Goal: Task Accomplishment & Management: Use online tool/utility

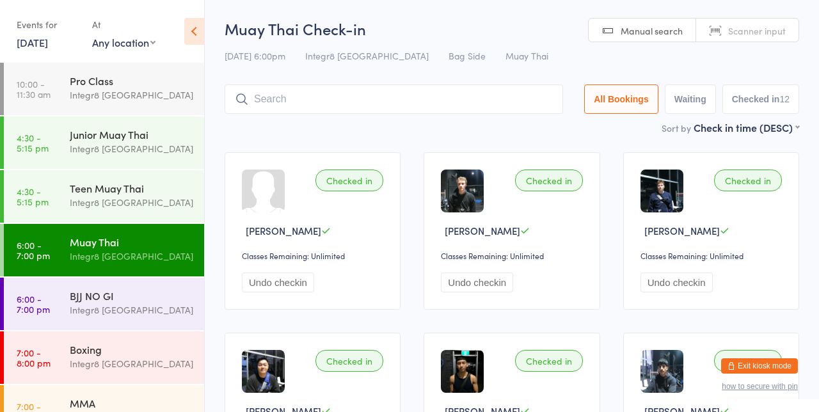
click at [127, 373] on div "Boxing Integr8 Cheltenham" at bounding box center [137, 357] width 134 height 51
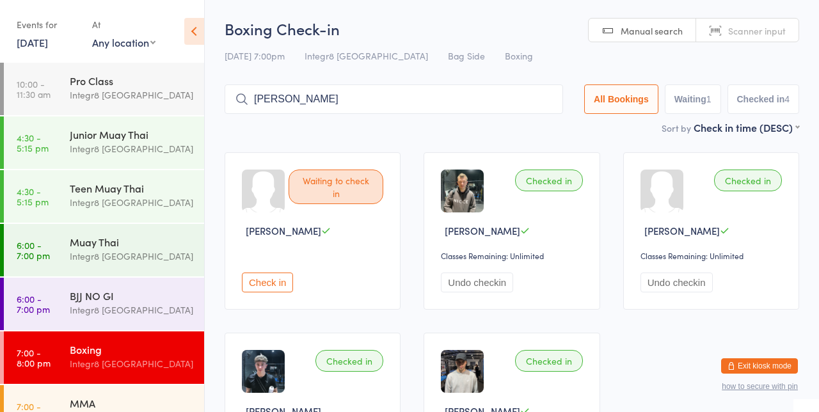
type input "Liam"
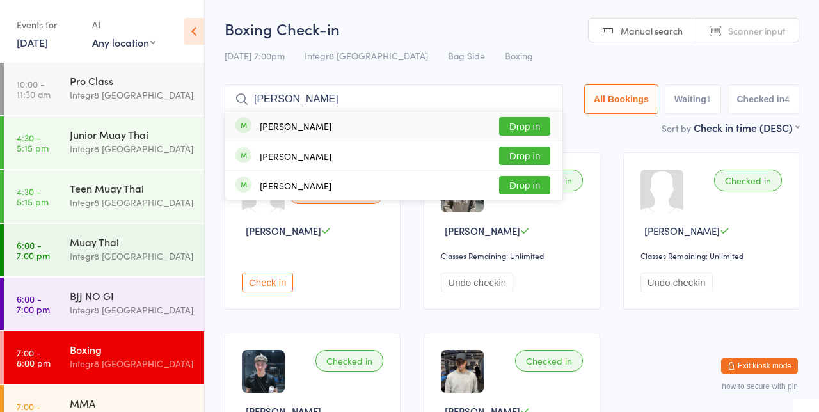
click at [543, 153] on button "Drop in" at bounding box center [524, 156] width 51 height 19
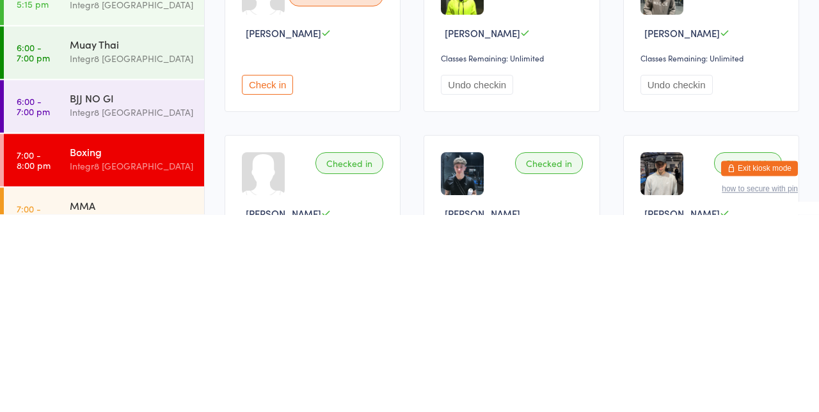
click at [483, 282] on button "Undo checkin" at bounding box center [477, 283] width 72 height 20
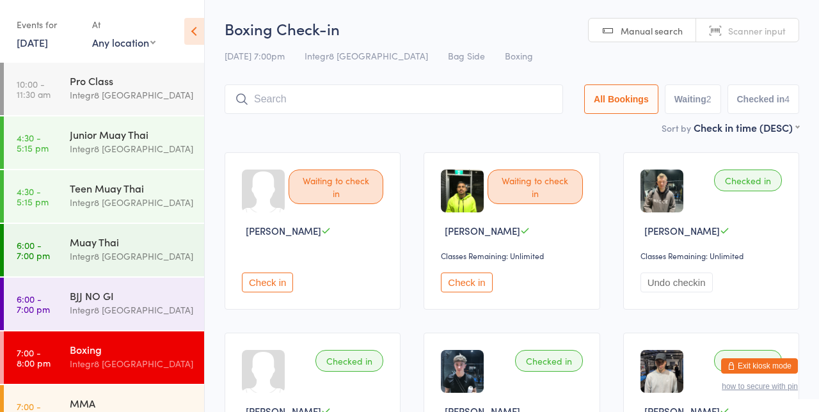
click at [155, 412] on div "Integr8 [GEOGRAPHIC_DATA]" at bounding box center [132, 417] width 124 height 15
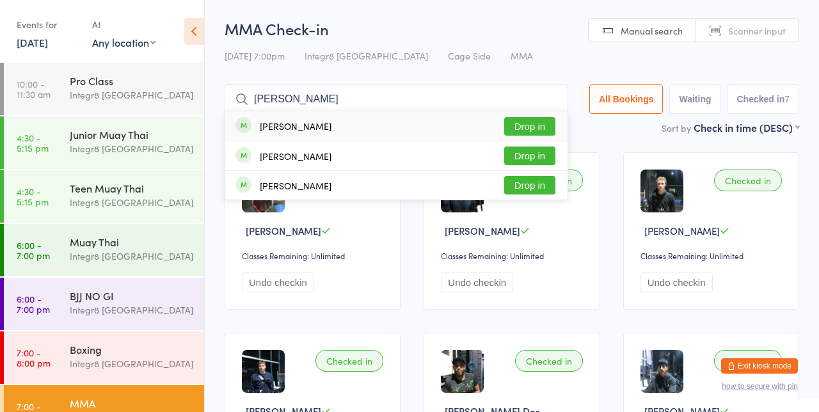
type input "Liam h"
click at [540, 158] on button "Drop in" at bounding box center [529, 156] width 51 height 19
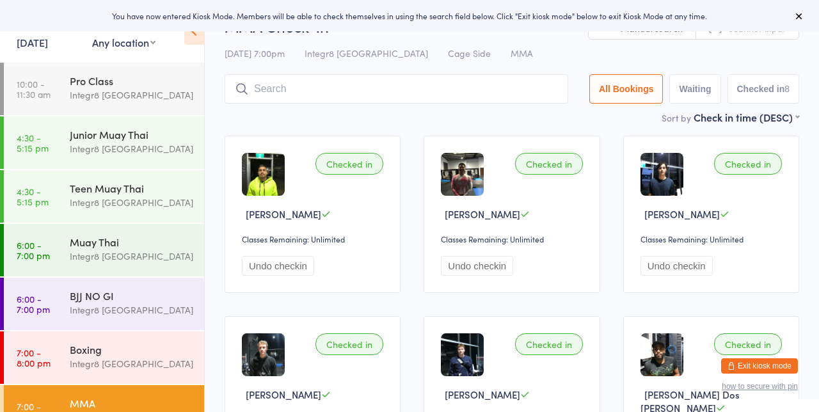
scroll to position [15, 0]
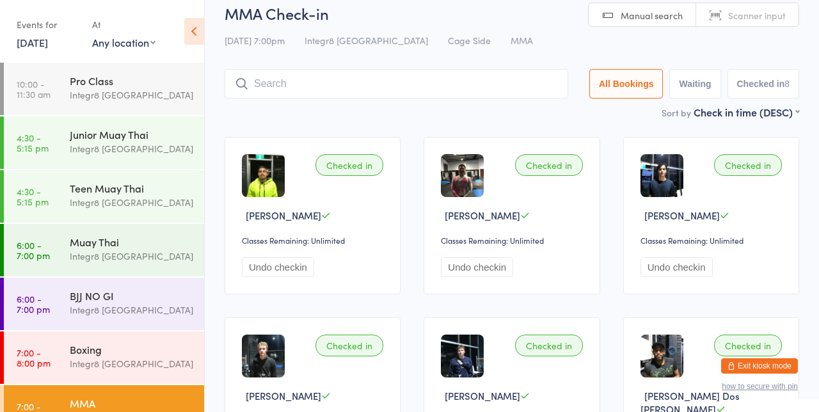
click at [399, 83] on input "search" at bounding box center [397, 83] width 344 height 29
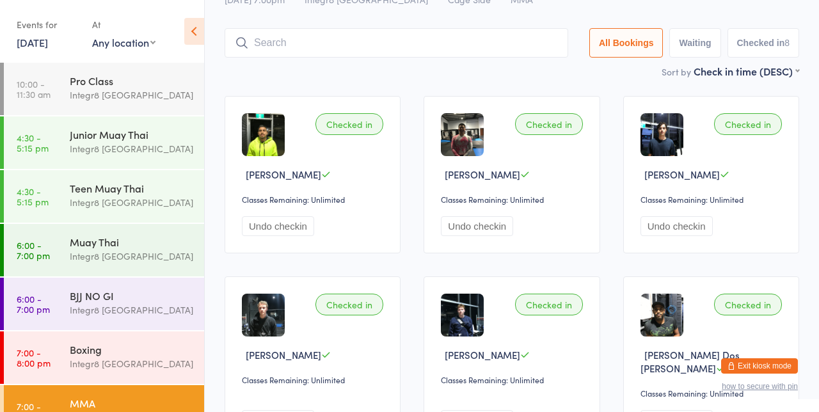
scroll to position [85, 0]
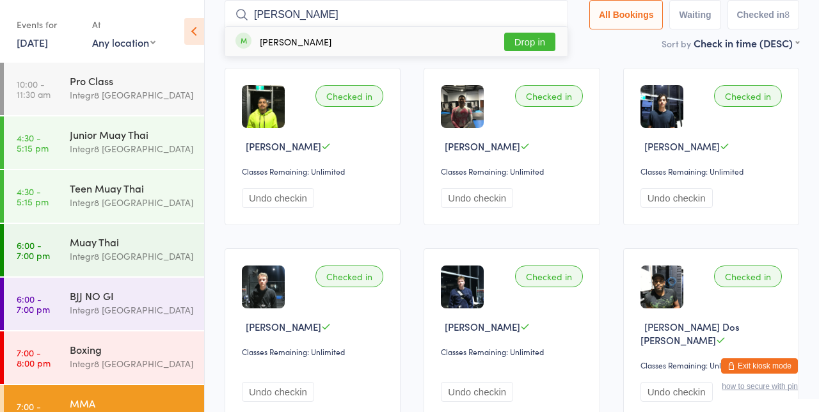
type input "[PERSON_NAME]"
click at [365, 39] on div "[PERSON_NAME] Drop in" at bounding box center [396, 41] width 342 height 29
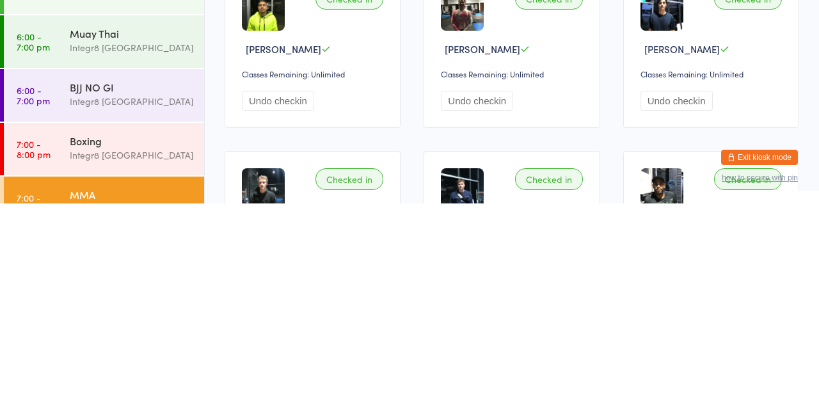
scroll to position [156, 0]
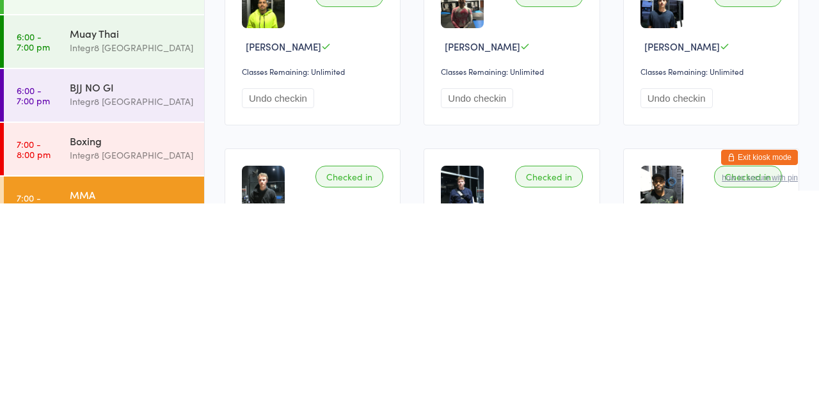
click at [55, 410] on link "7:00 - 8:00 pm MMA Integr8 [GEOGRAPHIC_DATA]" at bounding box center [104, 411] width 200 height 52
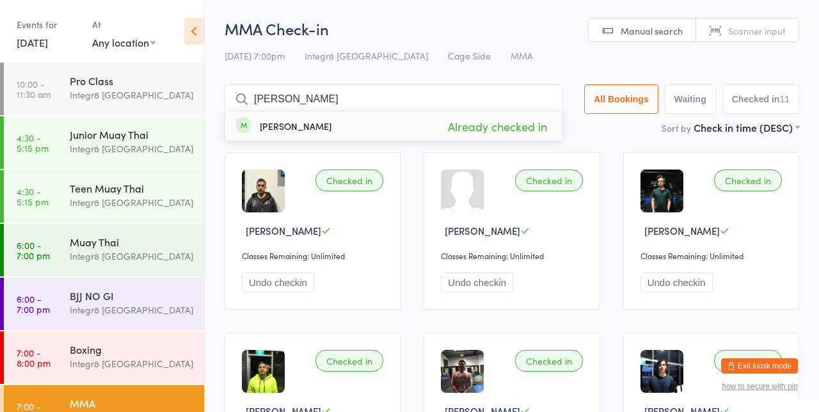
type input "[PERSON_NAME]"
click at [358, 131] on div "[PERSON_NAME] Already checked in" at bounding box center [393, 125] width 337 height 29
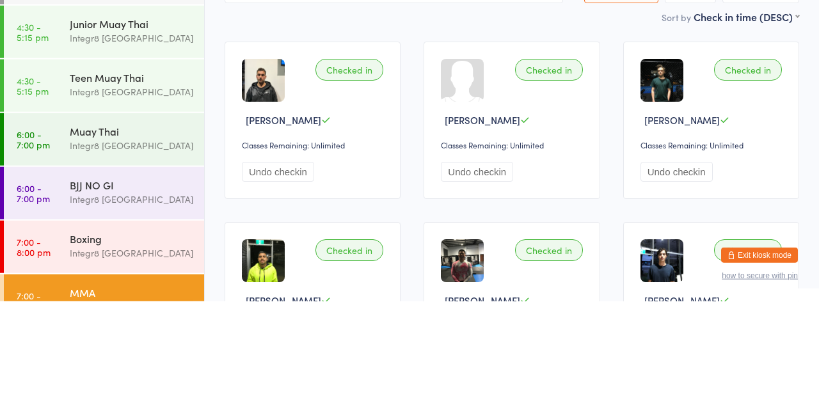
click at [88, 360] on div "Integr8 [GEOGRAPHIC_DATA]" at bounding box center [132, 364] width 124 height 15
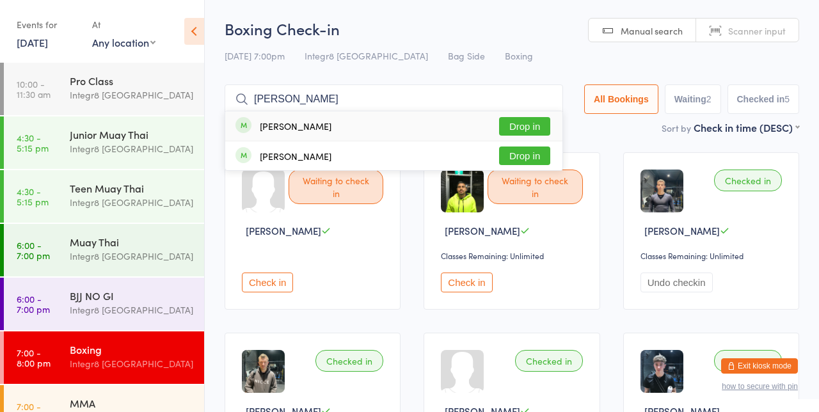
type input "[PERSON_NAME]"
click at [529, 124] on button "Drop in" at bounding box center [524, 126] width 51 height 19
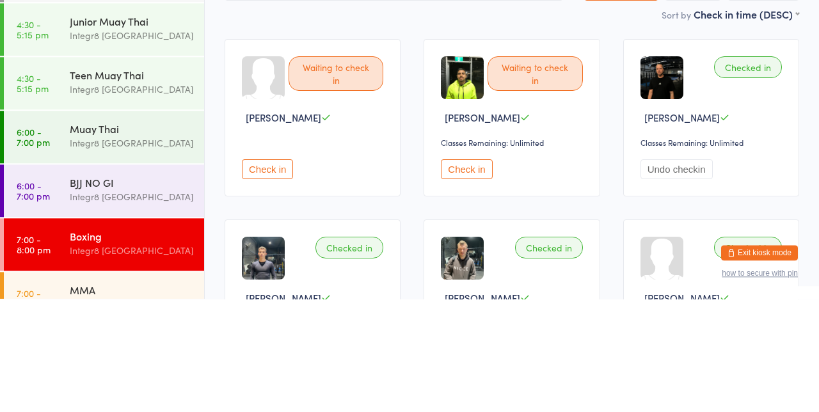
click at [254, 273] on button "Check in" at bounding box center [267, 283] width 51 height 20
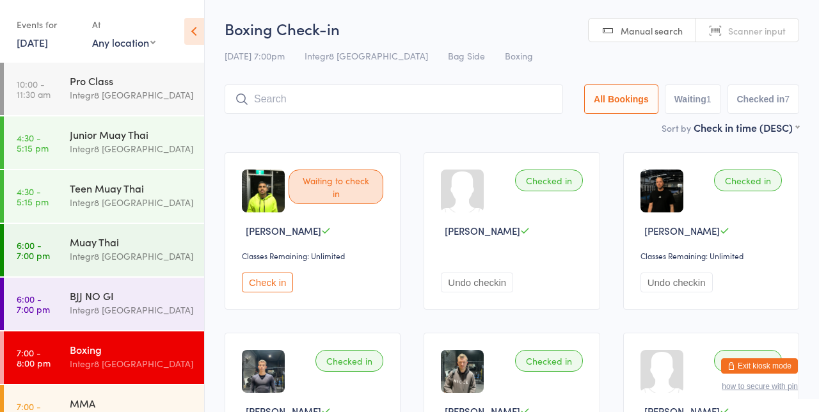
click at [329, 95] on input "search" at bounding box center [394, 99] width 339 height 29
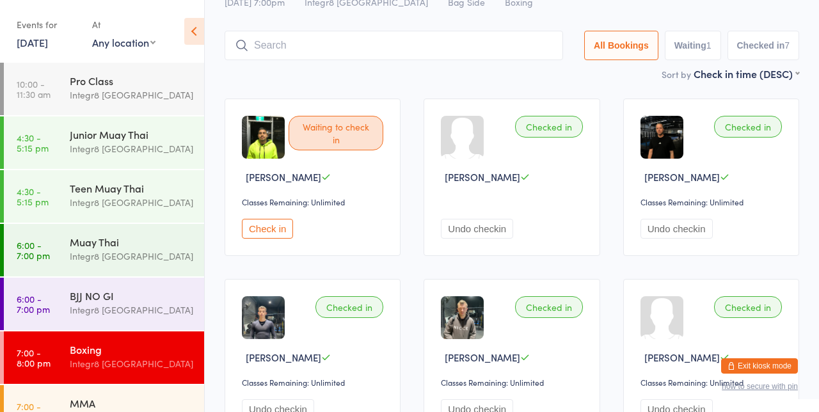
scroll to position [85, 0]
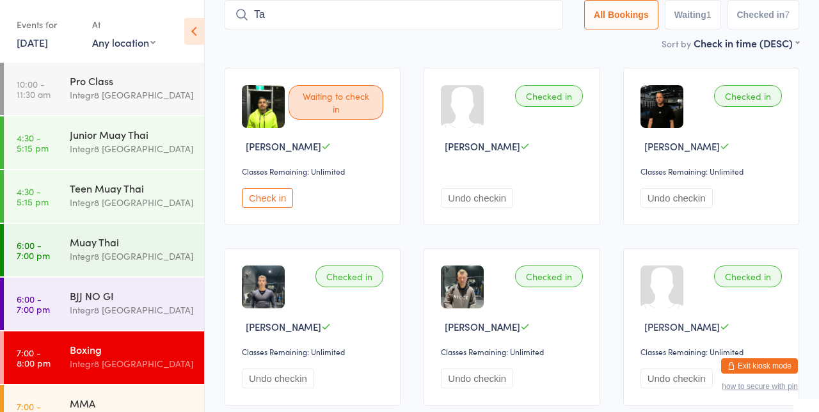
type input "T"
type input "A"
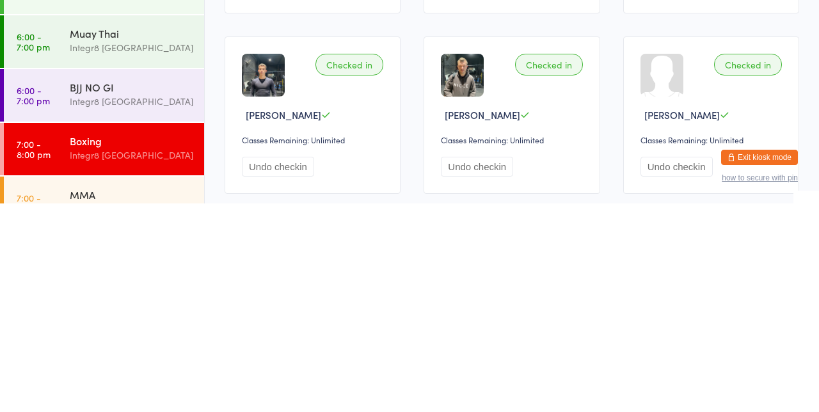
scroll to position [90, 0]
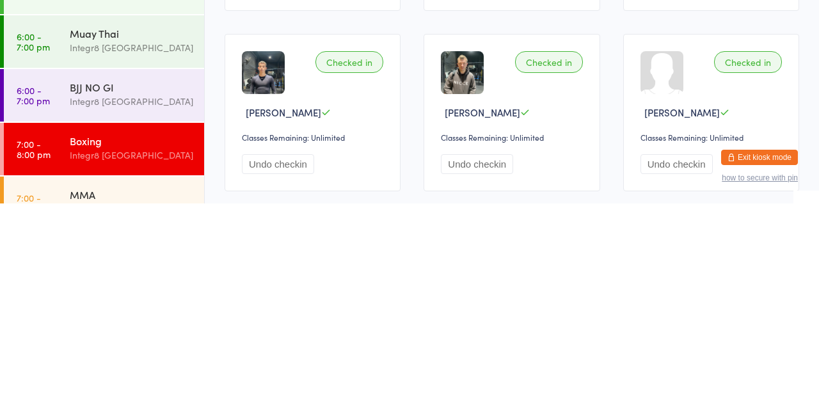
click at [145, 403] on div "MMA" at bounding box center [132, 403] width 124 height 14
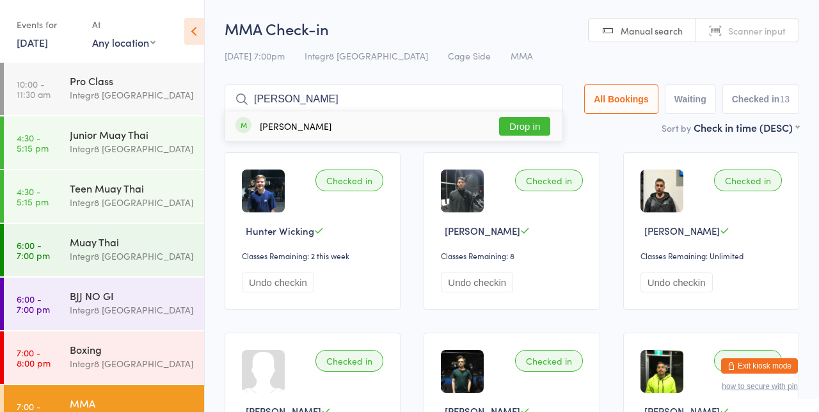
type input "[PERSON_NAME]"
click at [531, 127] on button "Drop in" at bounding box center [524, 126] width 51 height 19
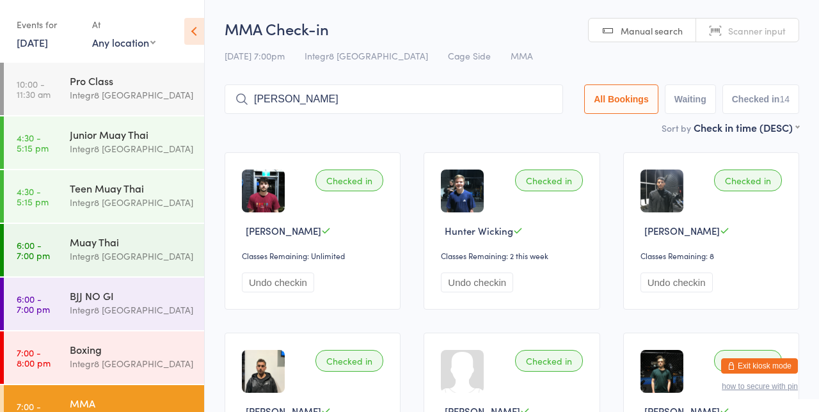
type input "[PERSON_NAME]"
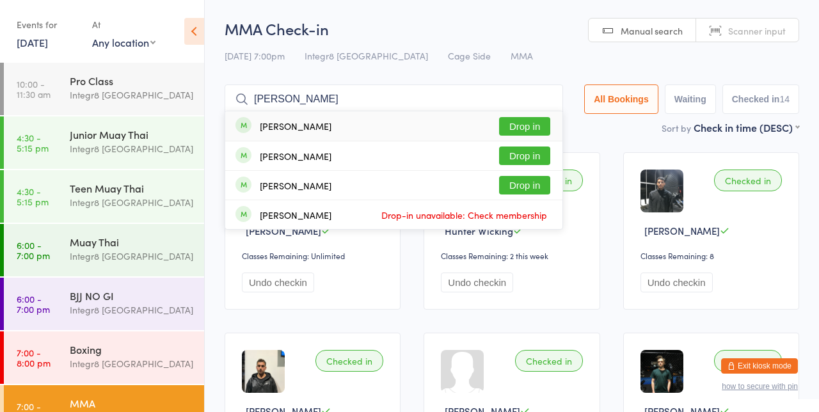
click at [540, 113] on div "[PERSON_NAME] Drop in" at bounding box center [393, 125] width 337 height 29
